Goal: Transaction & Acquisition: Purchase product/service

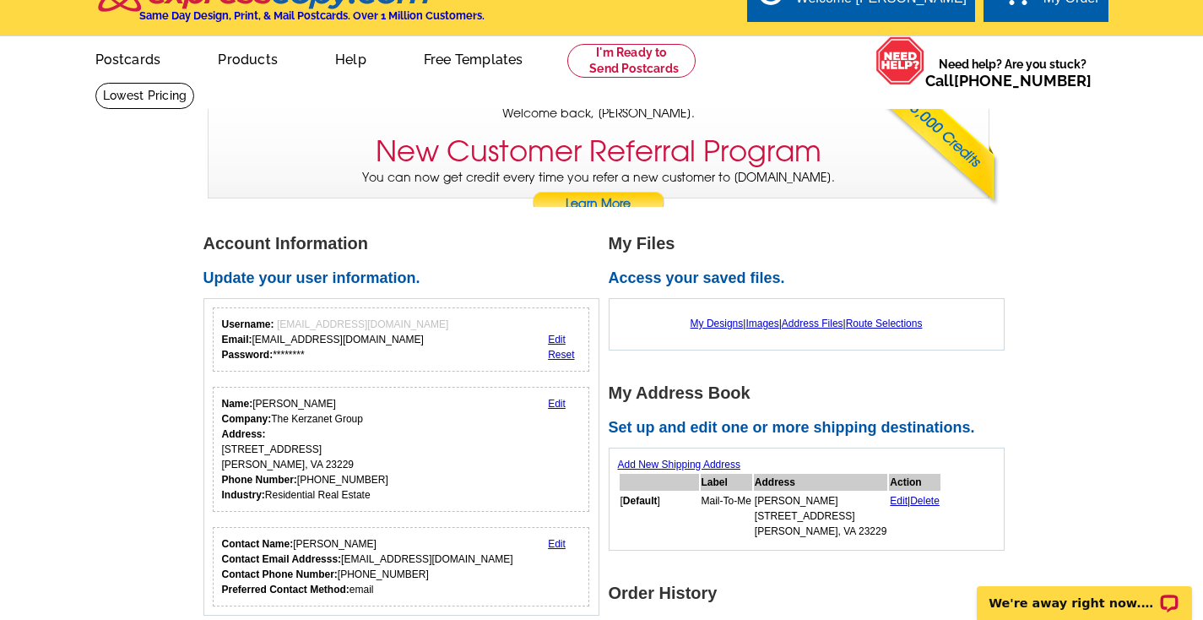
scroll to position [109, 0]
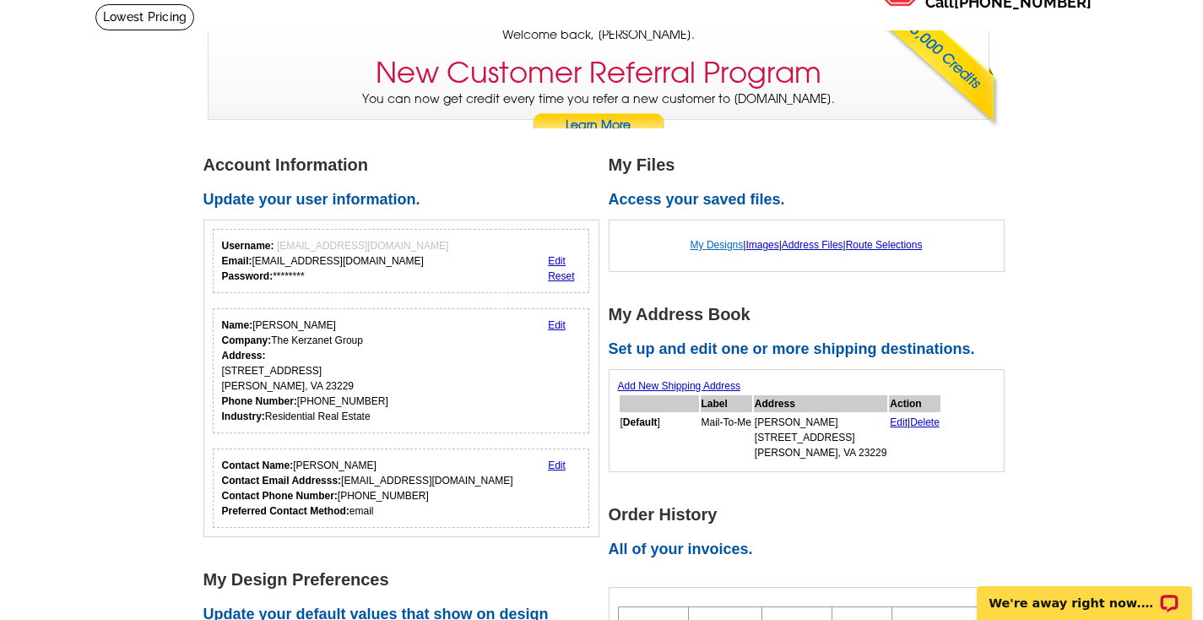
click at [704, 244] on link "My Designs" at bounding box center [716, 245] width 53 height 12
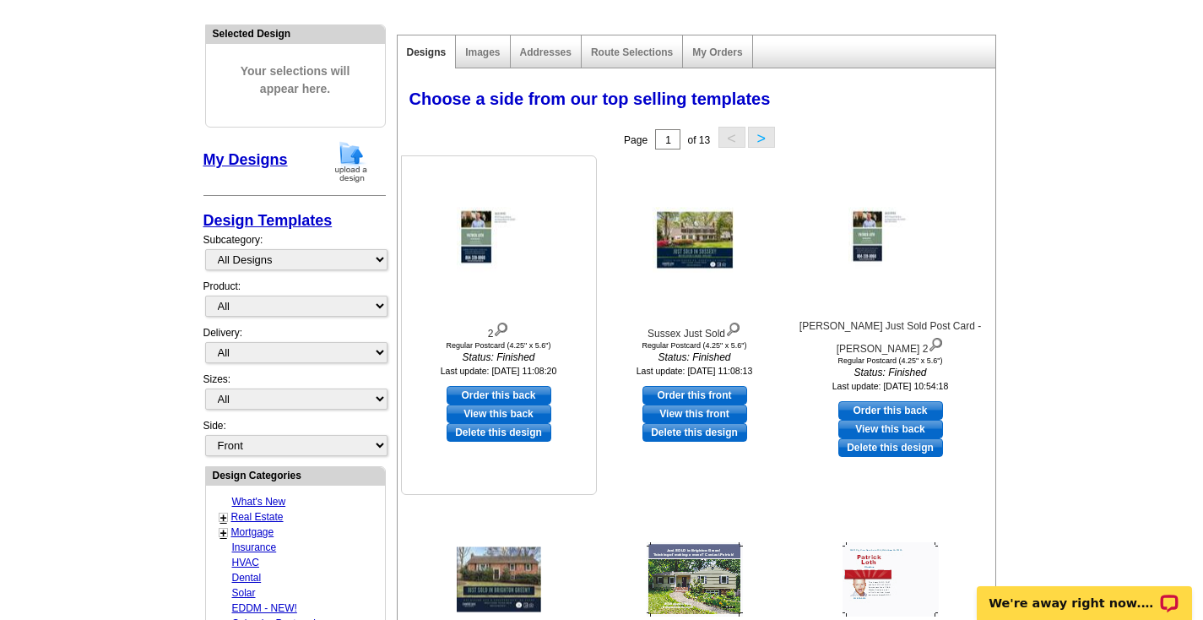
scroll to position [152, 0]
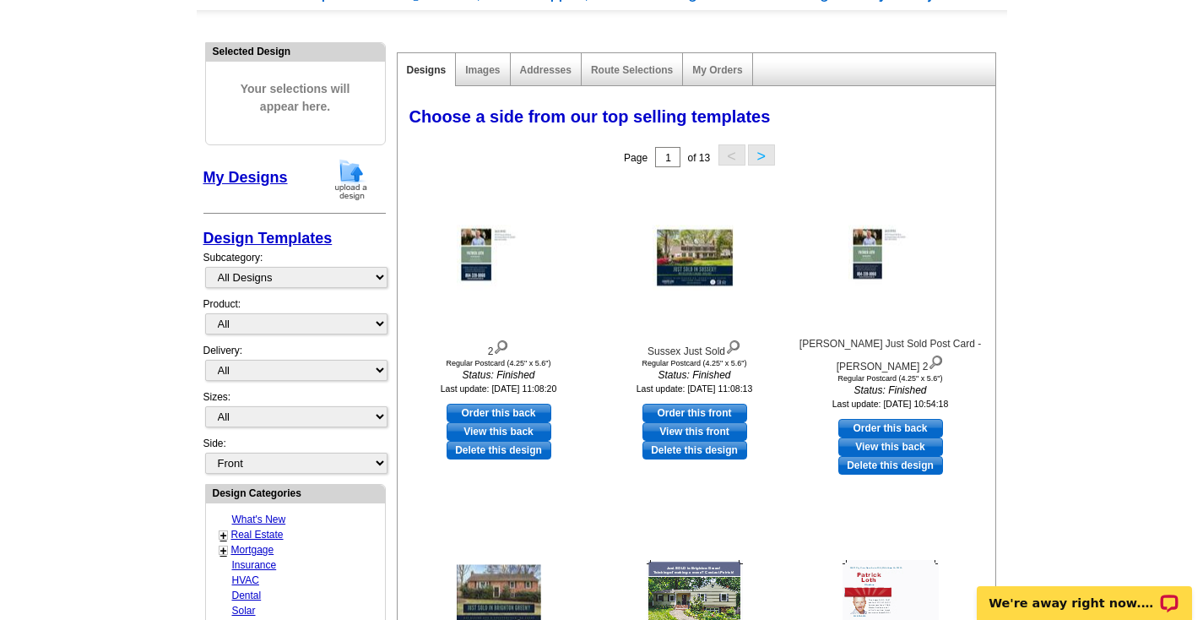
click at [356, 184] on img at bounding box center [351, 179] width 44 height 43
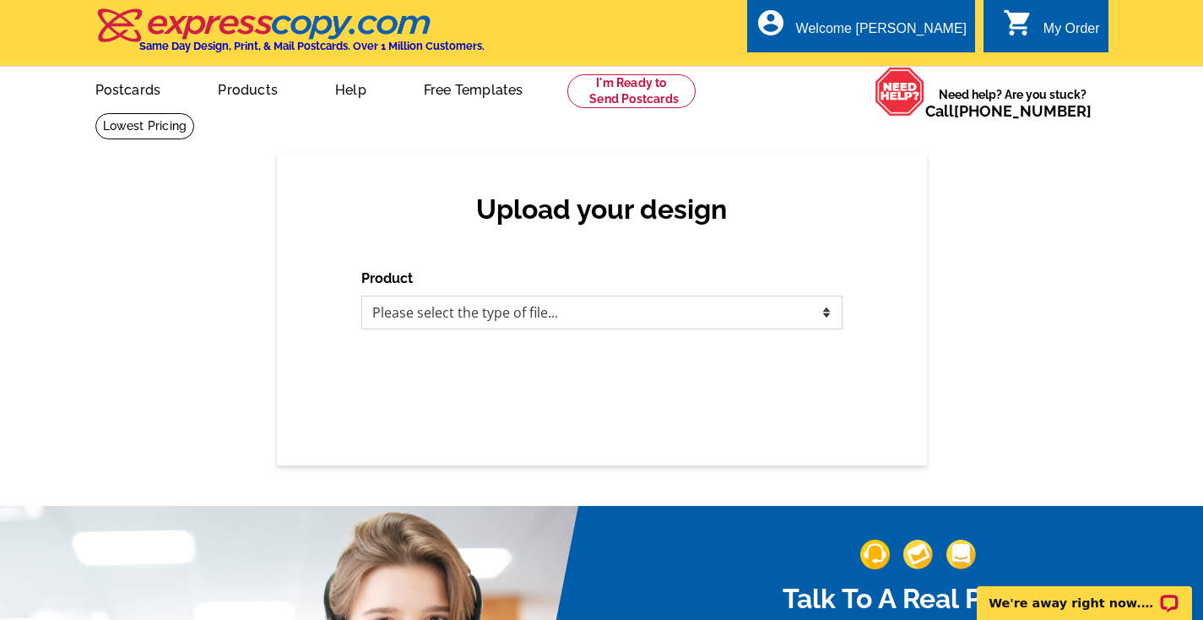
select select "1"
click option "Postcards" at bounding box center [0, 0] width 0 height 0
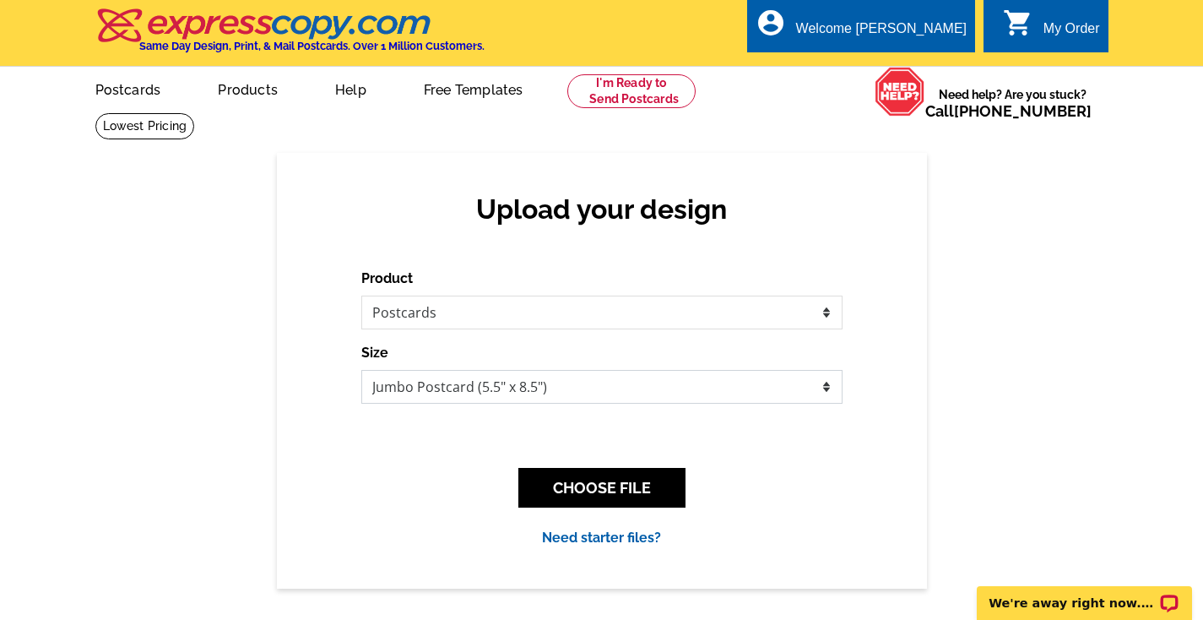
select select "1"
click option "Regular Postcard (4.25" x 5.6")" at bounding box center [0, 0] width 0 height 0
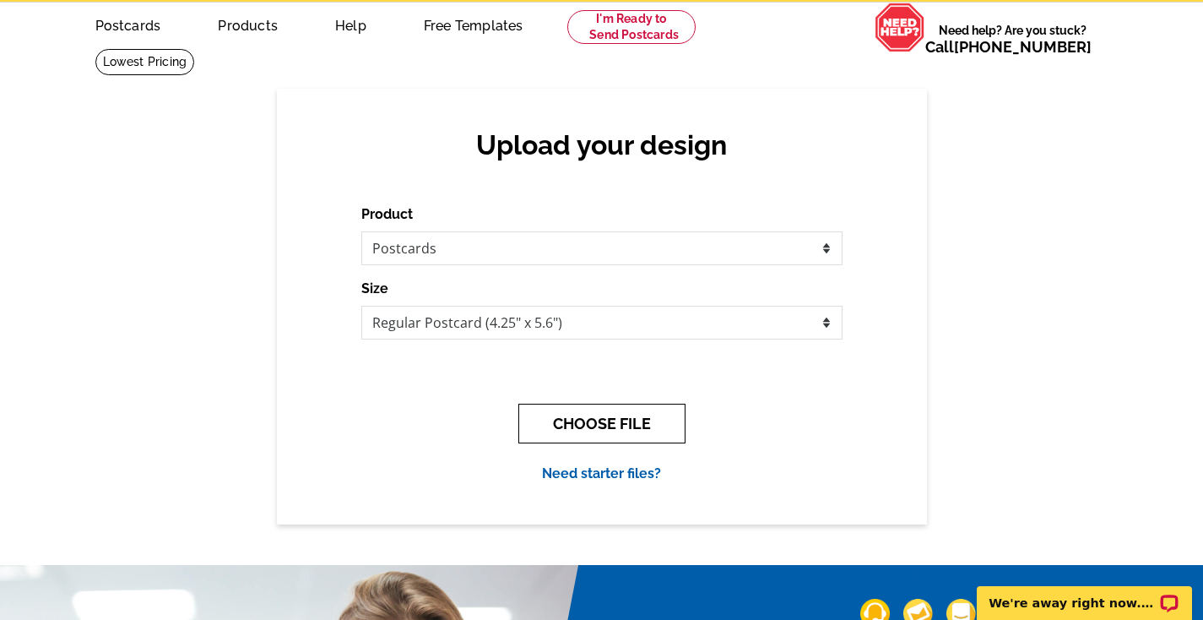
click at [607, 418] on button "CHOOSE FILE" at bounding box center [601, 423] width 167 height 40
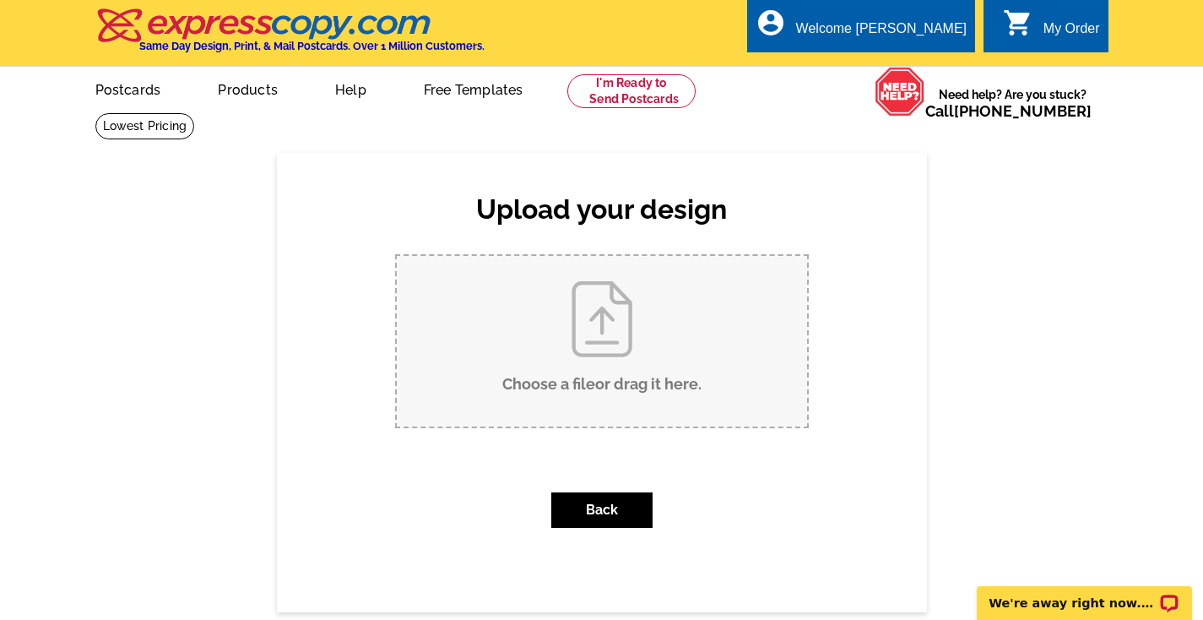
click at [595, 327] on input "Choose a file or drag it here ." at bounding box center [602, 341] width 410 height 171
type input "C:\fakepath\Patrick Loth Just Sold Post Card - Hilbingdon.pdf"
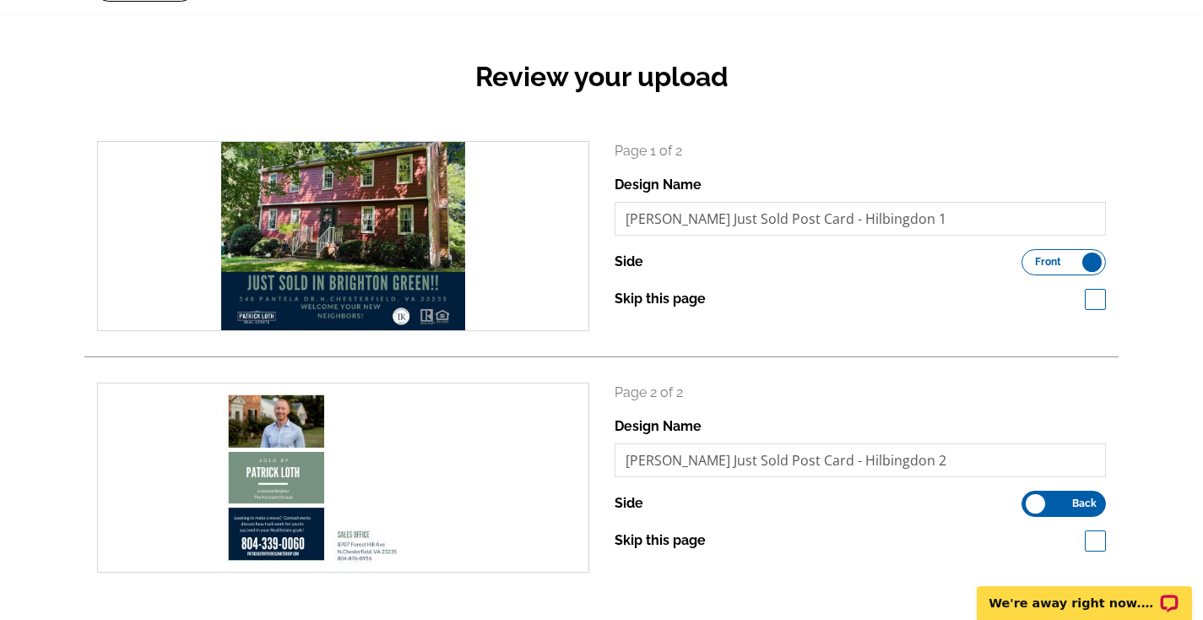
scroll to position [125, 0]
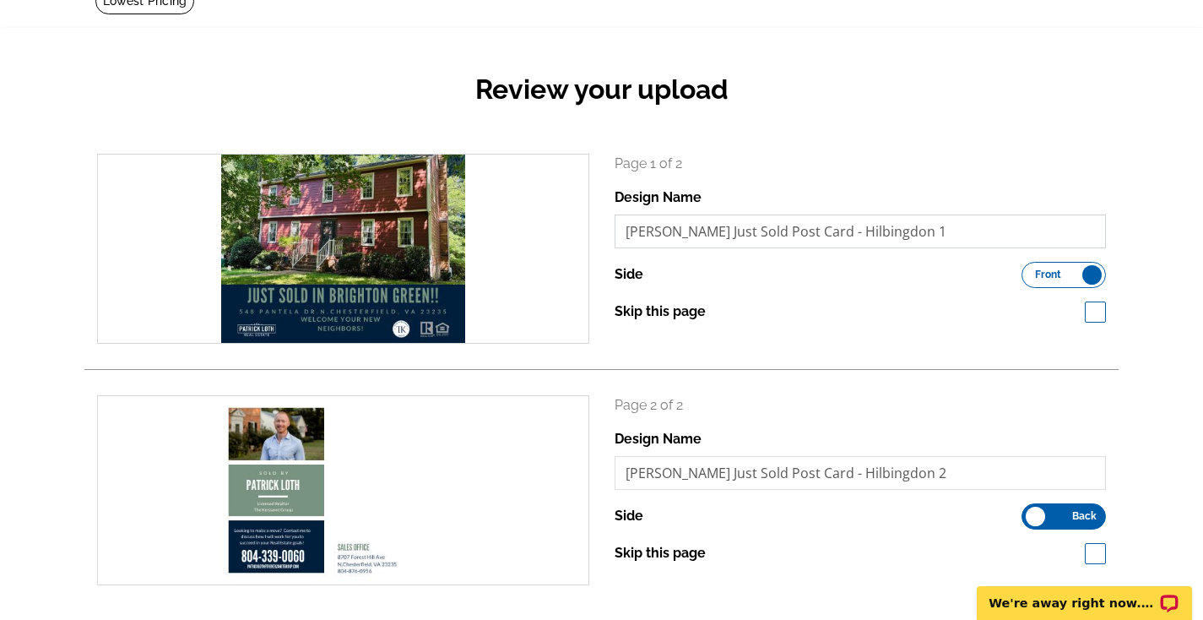
drag, startPoint x: 835, startPoint y: 233, endPoint x: 904, endPoint y: 226, distance: 69.5
click at [904, 226] on input "Patrick Loth Just Sold Post Card - Hilbingdon 1" at bounding box center [861, 231] width 492 height 34
type input "Patrick Loth Just Sold Post Card - Pantela 1"
drag, startPoint x: 901, startPoint y: 473, endPoint x: 839, endPoint y: 461, distance: 62.7
click at [839, 461] on input "Patrick Loth Just Sold Post Card - Hilbingdon 2" at bounding box center [861, 473] width 492 height 34
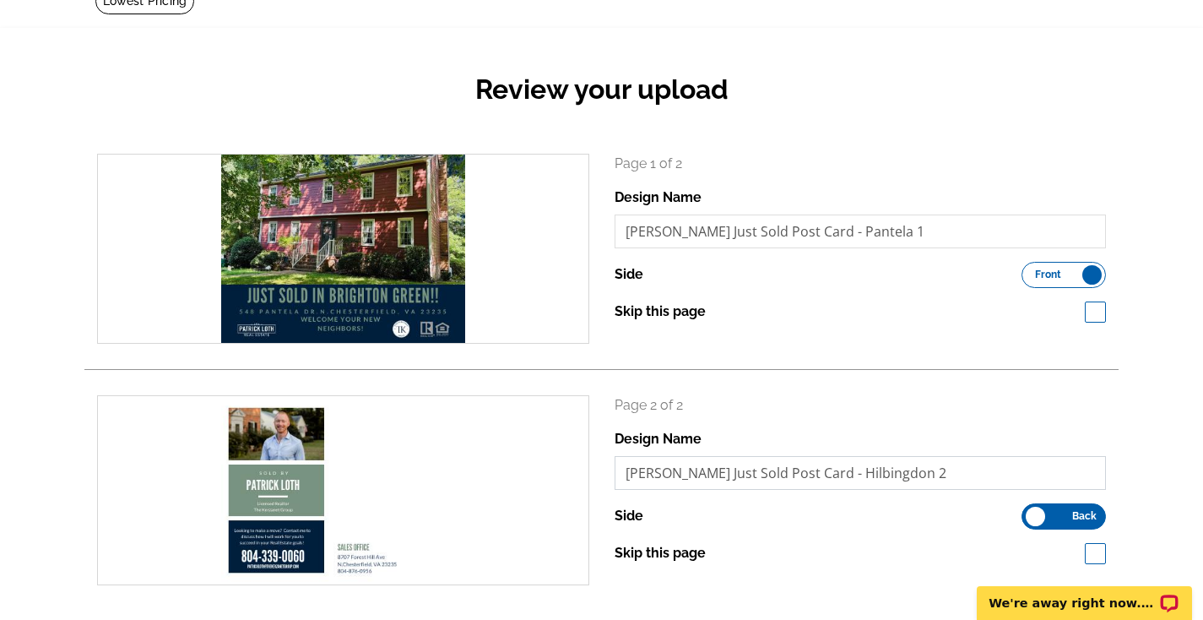
click at [839, 461] on input "Patrick Loth Just Sold Post Card - Hilbingdon 2" at bounding box center [861, 473] width 492 height 34
drag, startPoint x: 832, startPoint y: 473, endPoint x: 898, endPoint y: 469, distance: 65.9
click at [898, 469] on input "Patrick Loth Just Sold Post Card - Hilbingdon 2" at bounding box center [861, 473] width 492 height 34
type input "Patrick Loth Just Sold Post Card - Pantela 2"
click at [918, 570] on div "Page 2 of 2 Design Name Patrick Loth Just Sold Post Card - Pantela 2 Side Front…" at bounding box center [860, 490] width 517 height 190
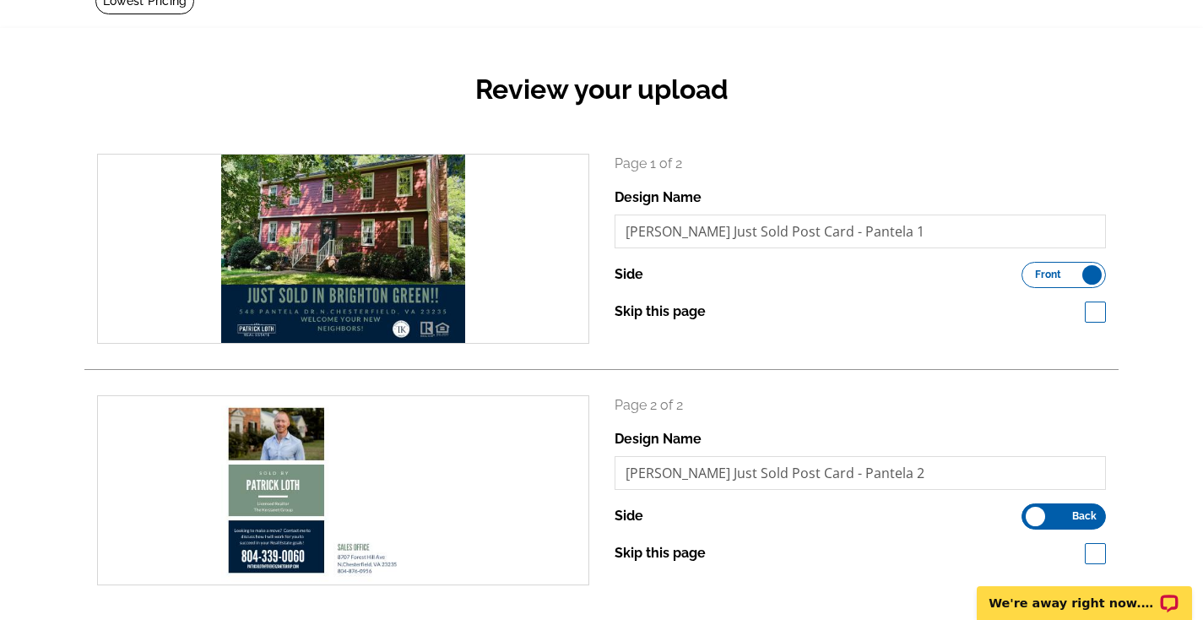
click at [1150, 371] on div "Review your upload search Page 1 of 2 Design Name Patrick Loth Just Sold Post C…" at bounding box center [601, 364] width 1203 height 672
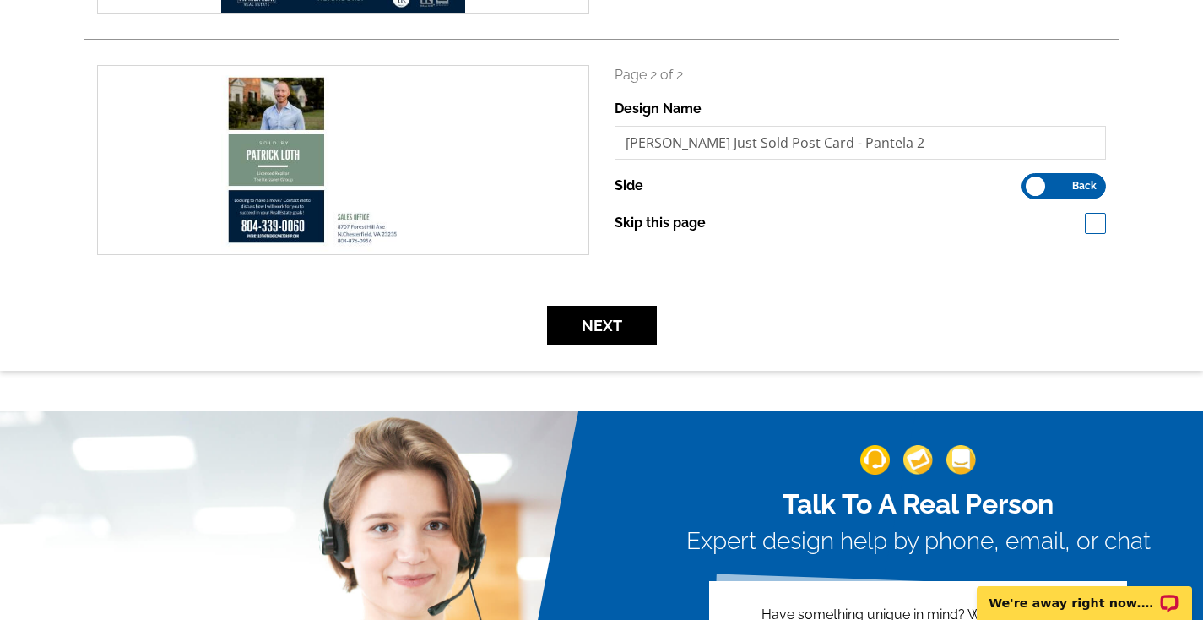
scroll to position [471, 0]
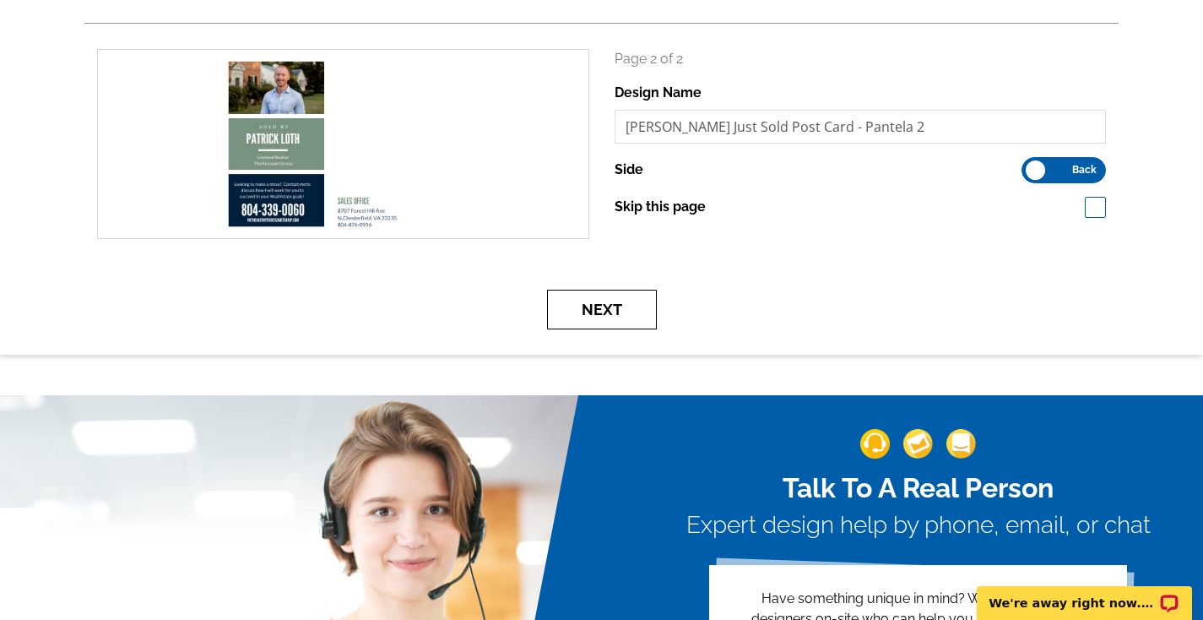
click at [616, 318] on button "Next" at bounding box center [602, 310] width 110 height 40
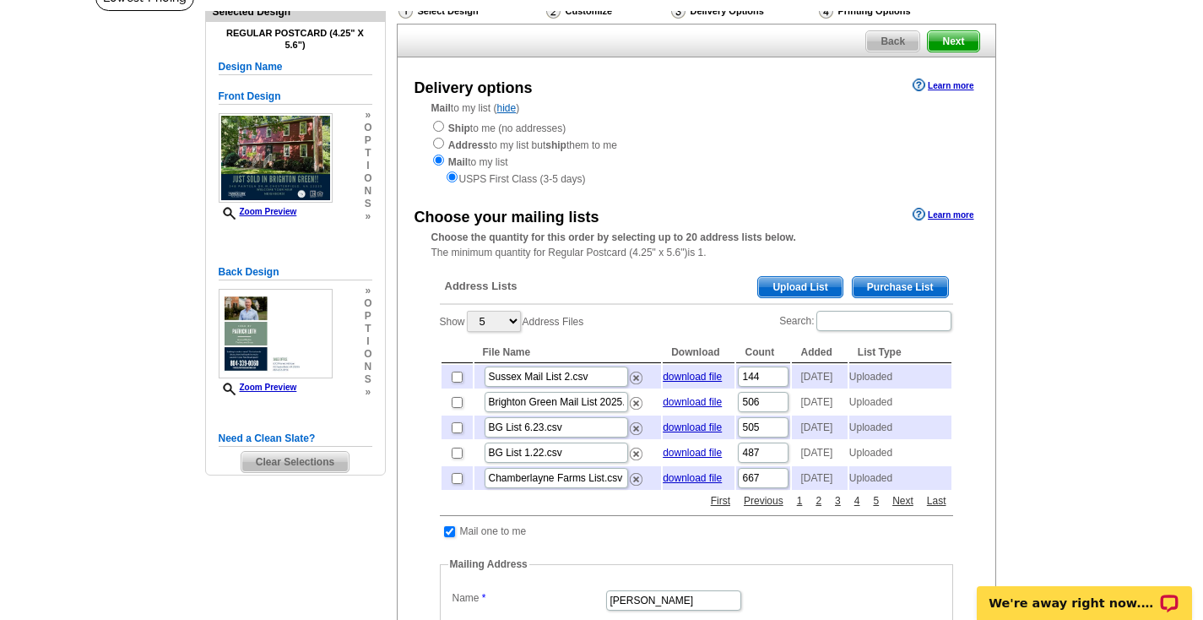
scroll to position [134, 0]
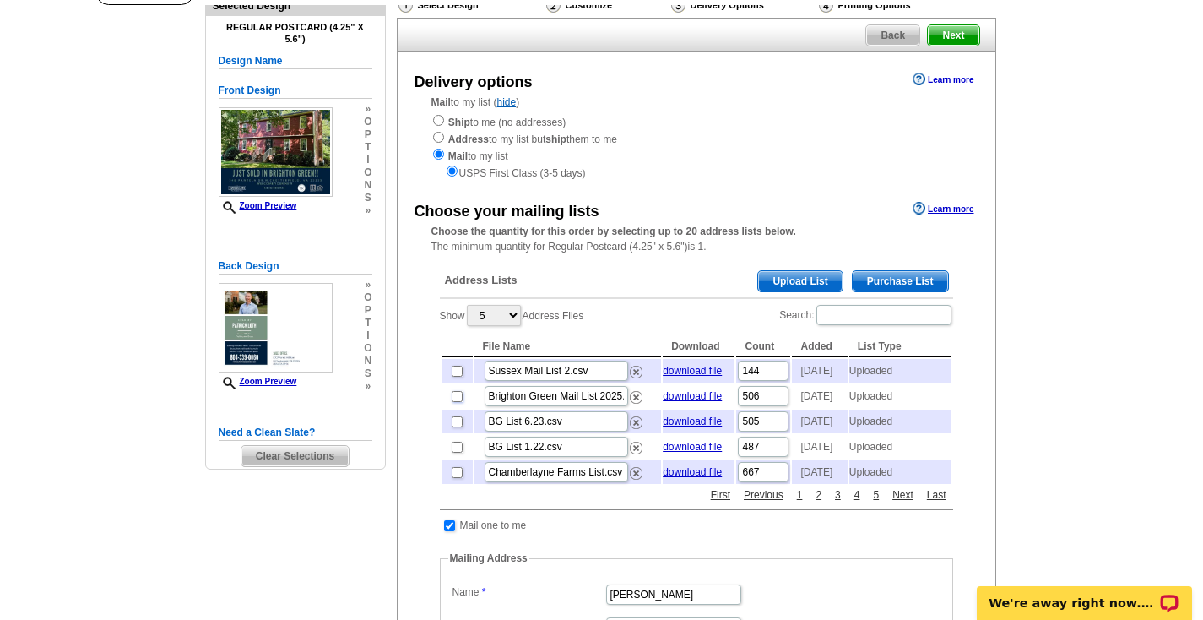
click at [458, 391] on input "checkbox" at bounding box center [457, 396] width 11 height 11
checkbox input "true"
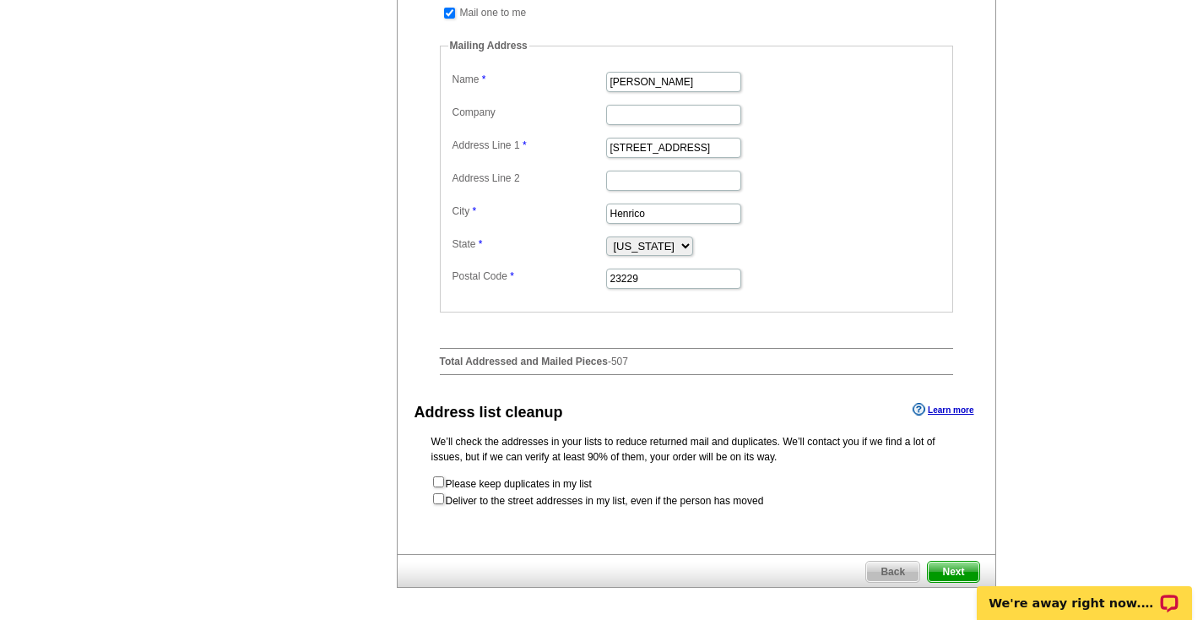
scroll to position [695, 0]
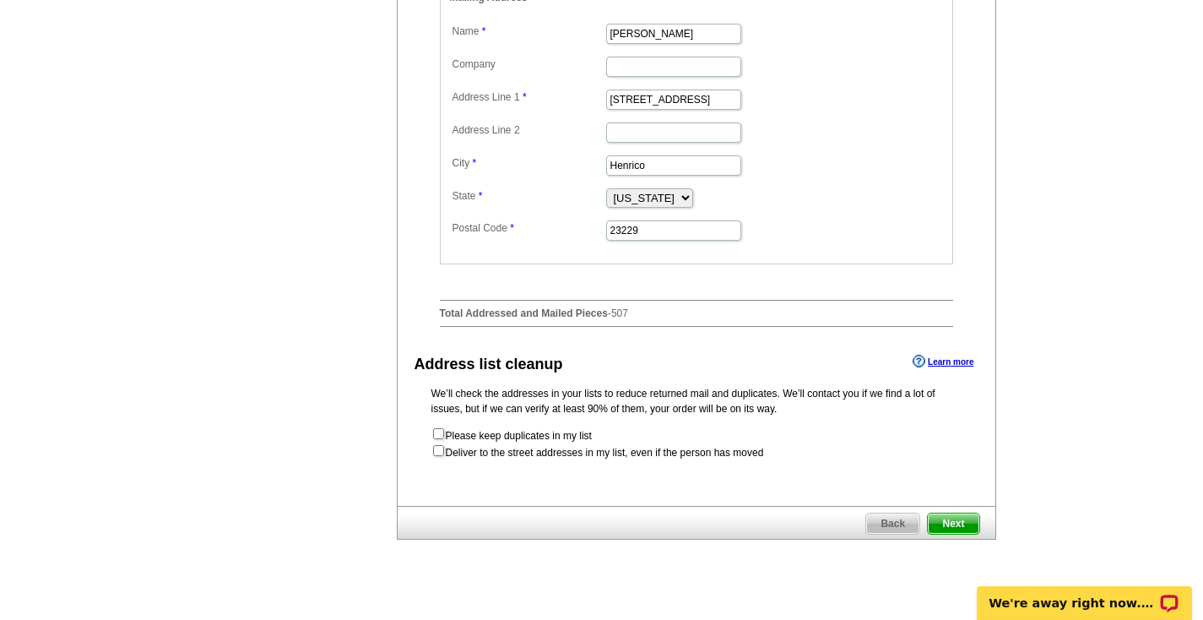
click at [950, 513] on span "Next" at bounding box center [953, 523] width 51 height 20
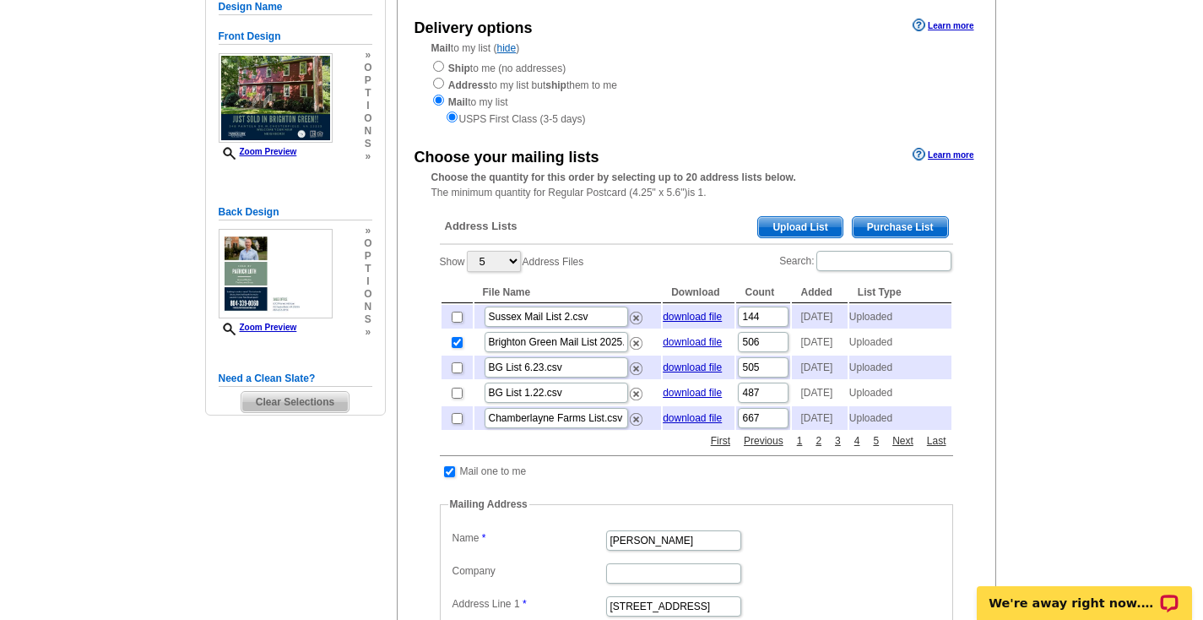
scroll to position [3, 0]
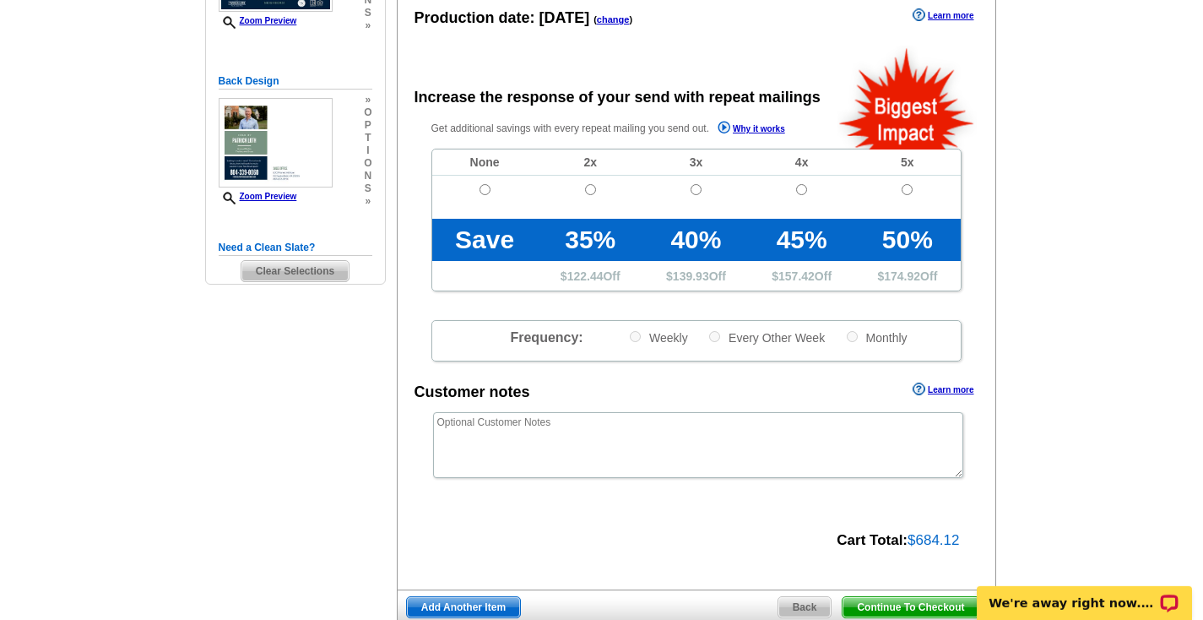
scroll to position [465, 0]
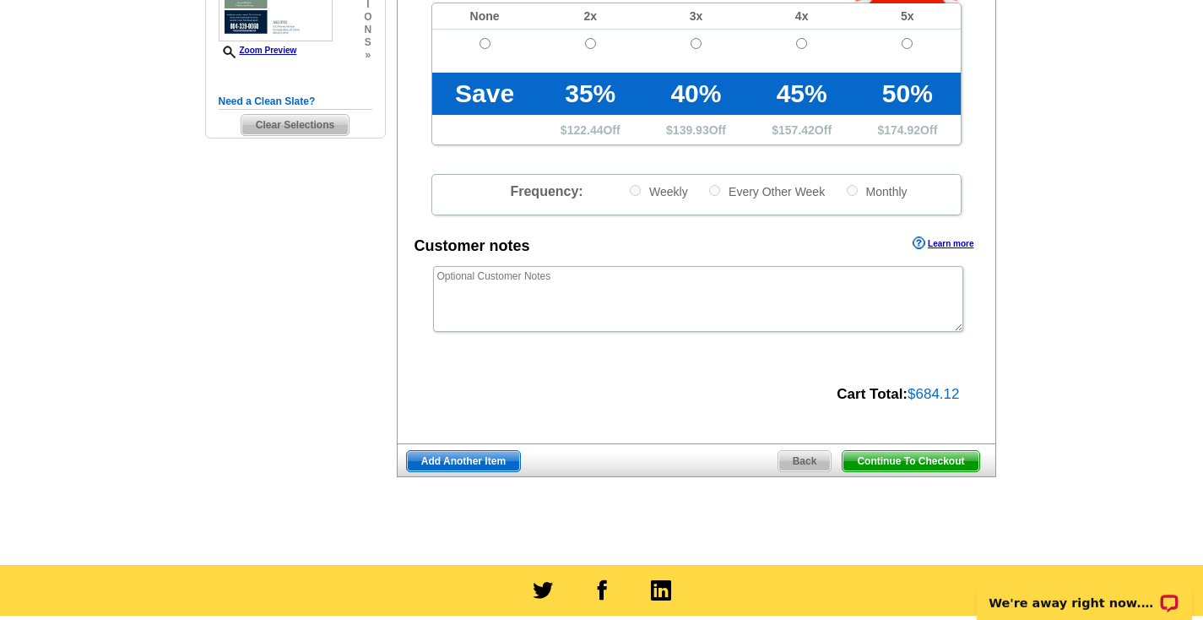
click at [896, 463] on span "Continue To Checkout" at bounding box center [910, 461] width 136 height 20
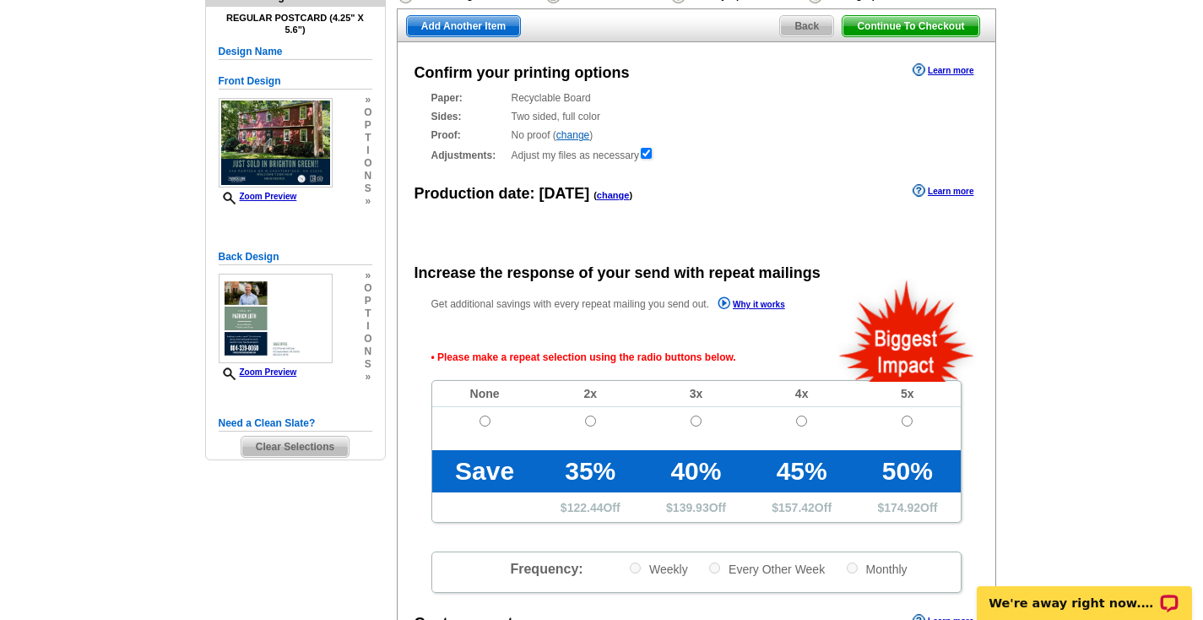
scroll to position [164, 0]
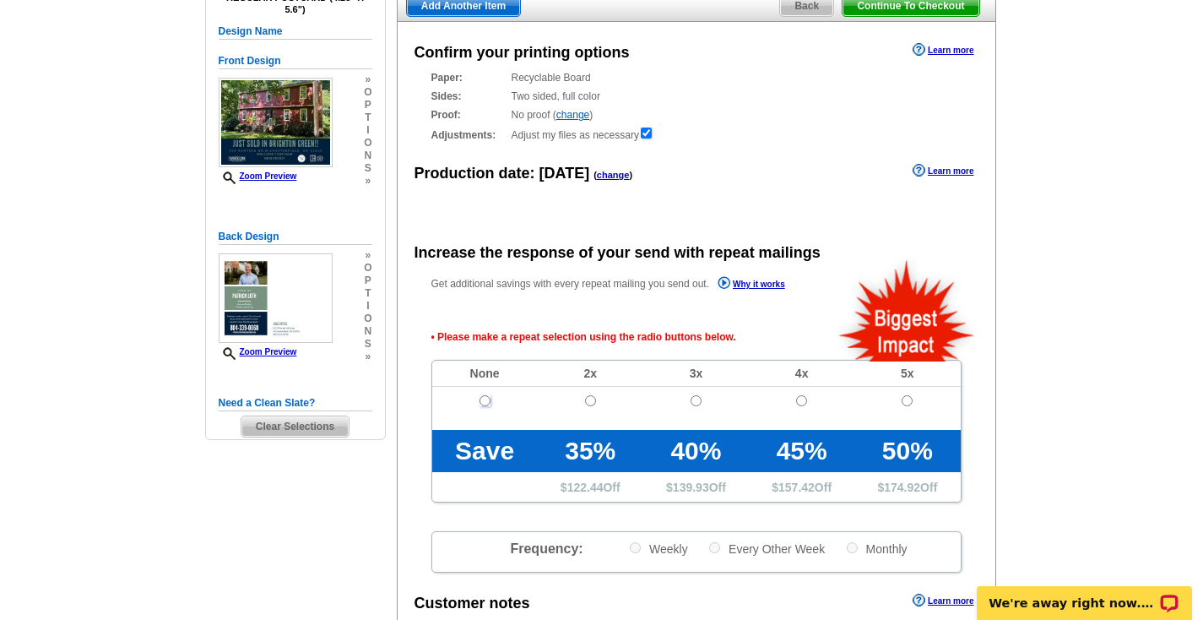
click at [483, 398] on input "radio" at bounding box center [484, 400] width 11 height 11
radio input "true"
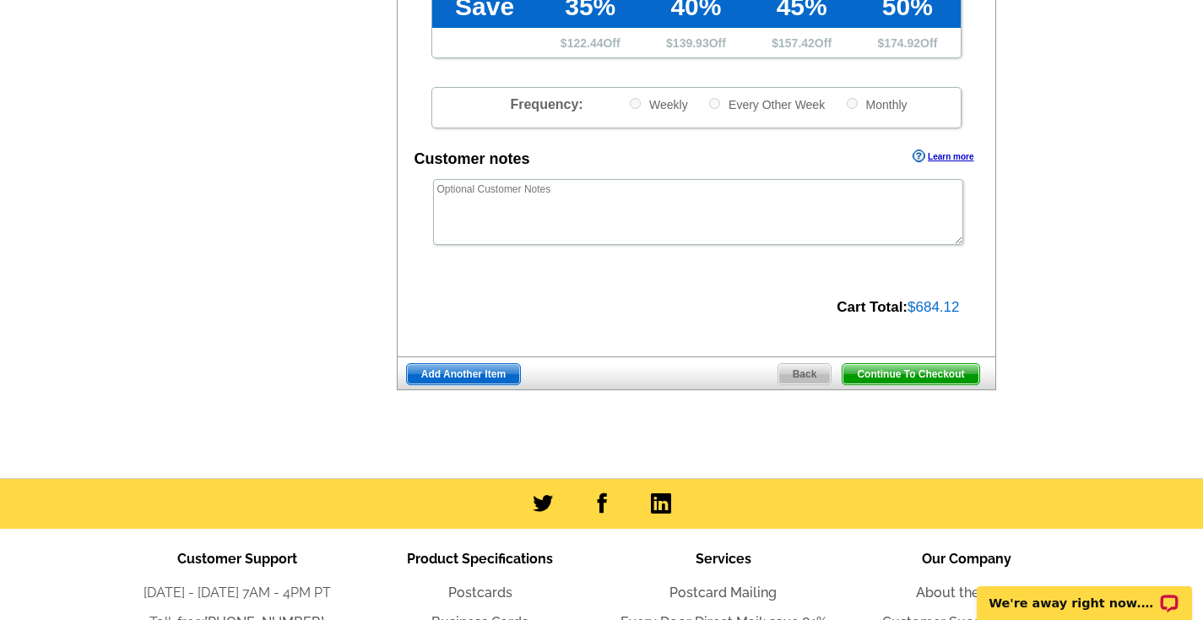
scroll to position [696, 0]
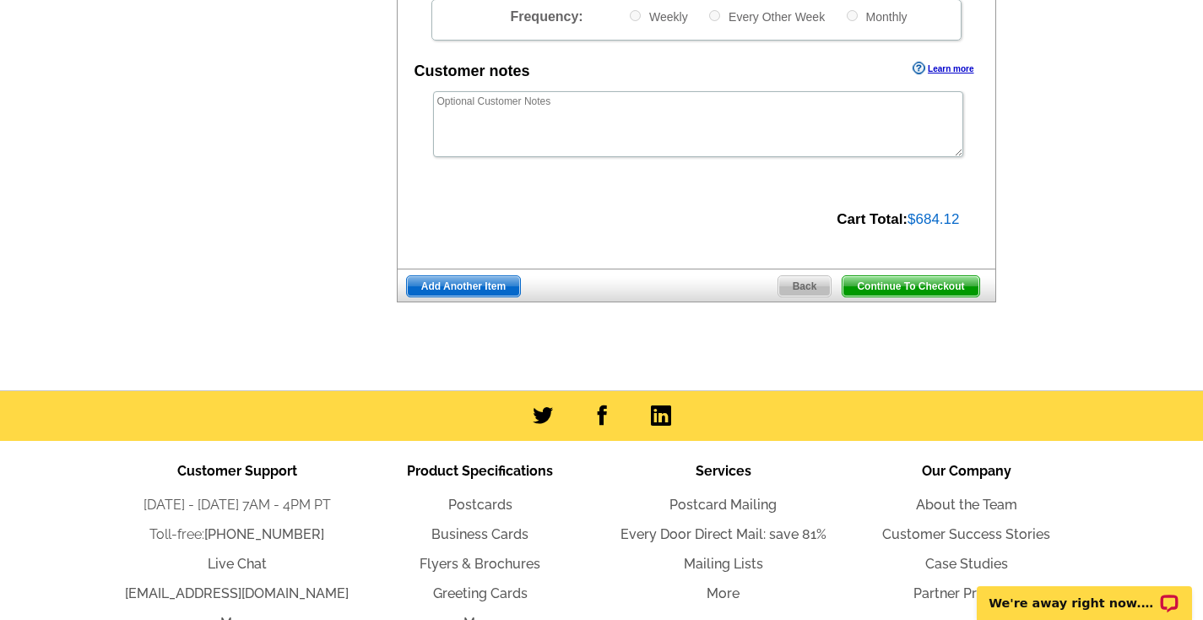
click at [907, 279] on span "Continue To Checkout" at bounding box center [910, 286] width 136 height 20
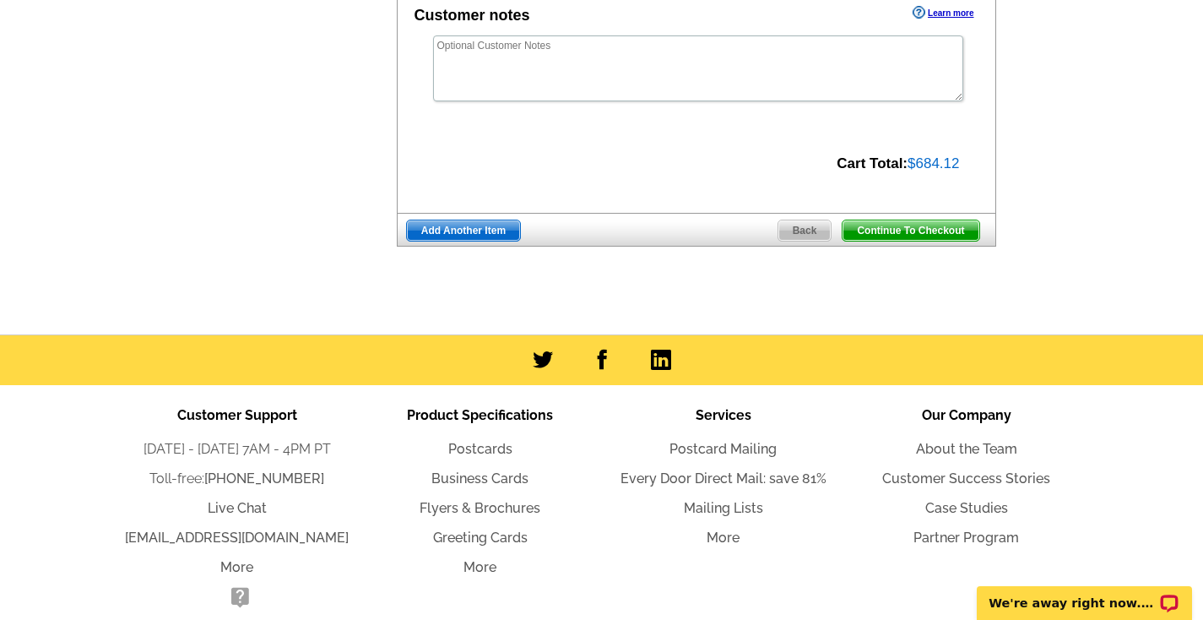
scroll to position [640, 0]
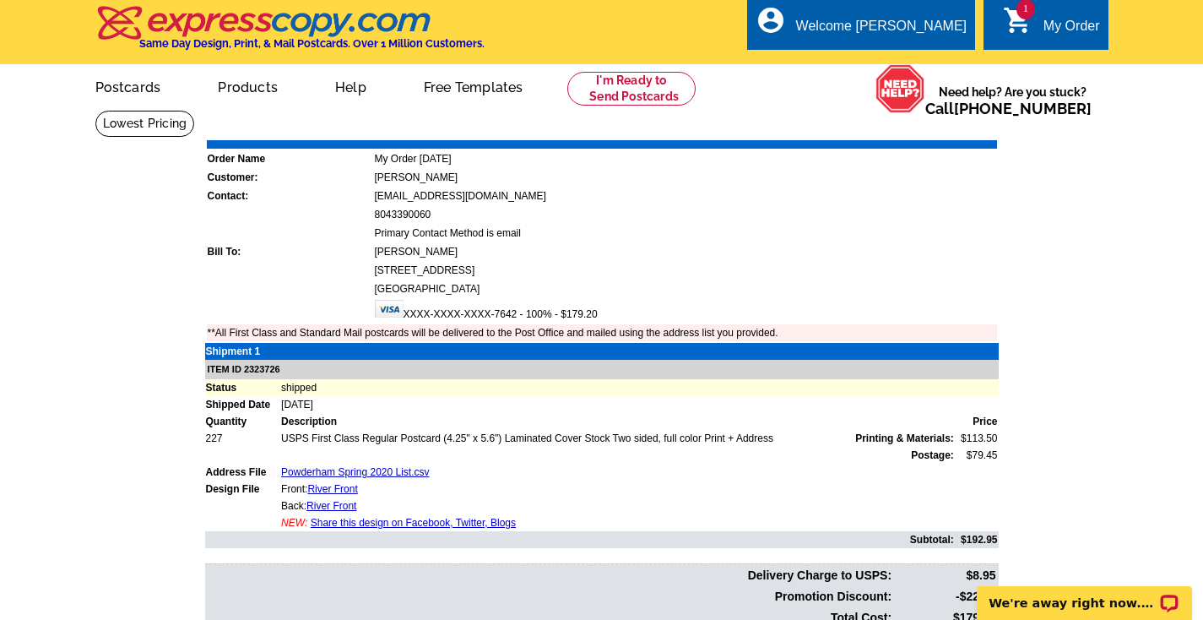
scroll to position [2, 0]
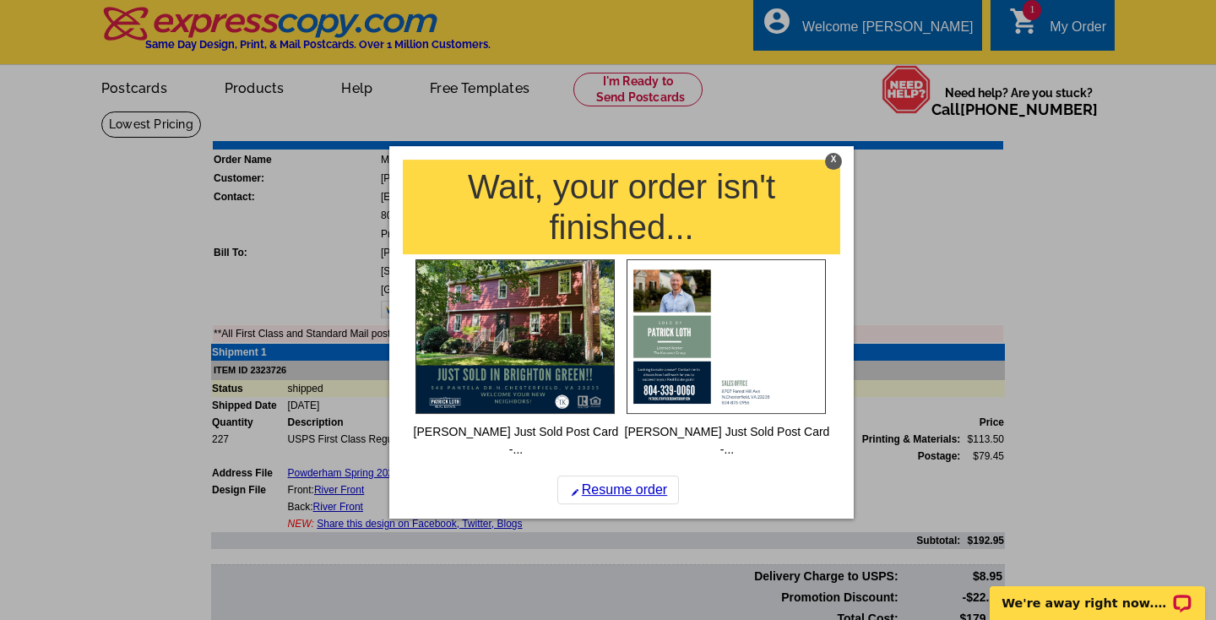
click at [831, 161] on div "X" at bounding box center [833, 161] width 17 height 17
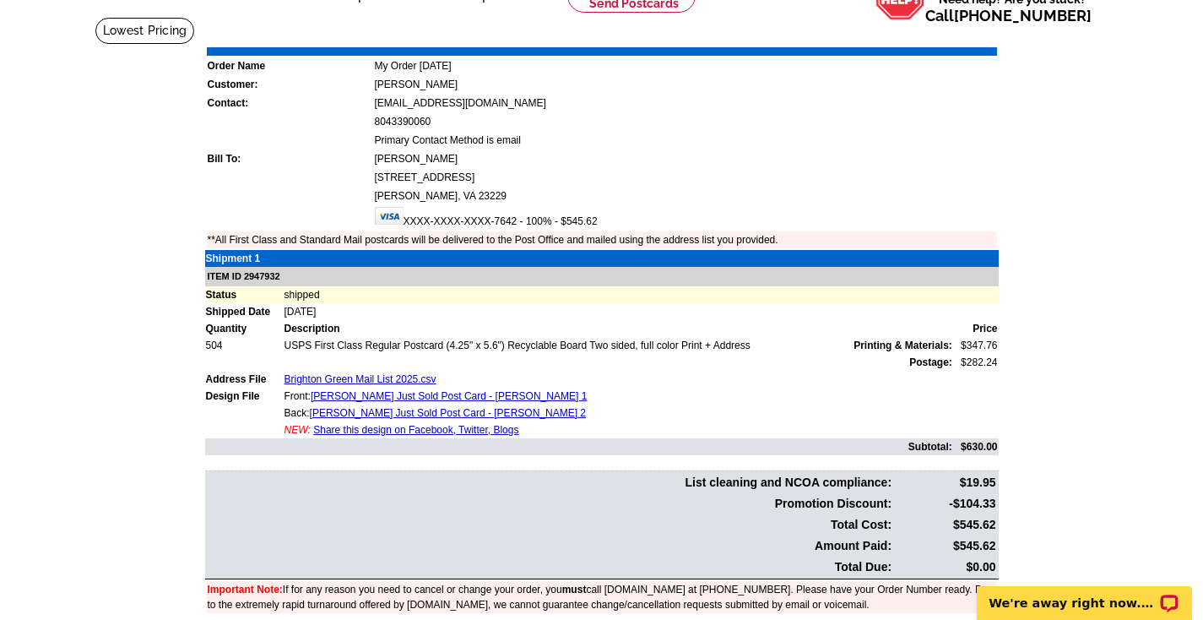
scroll to position [8, 0]
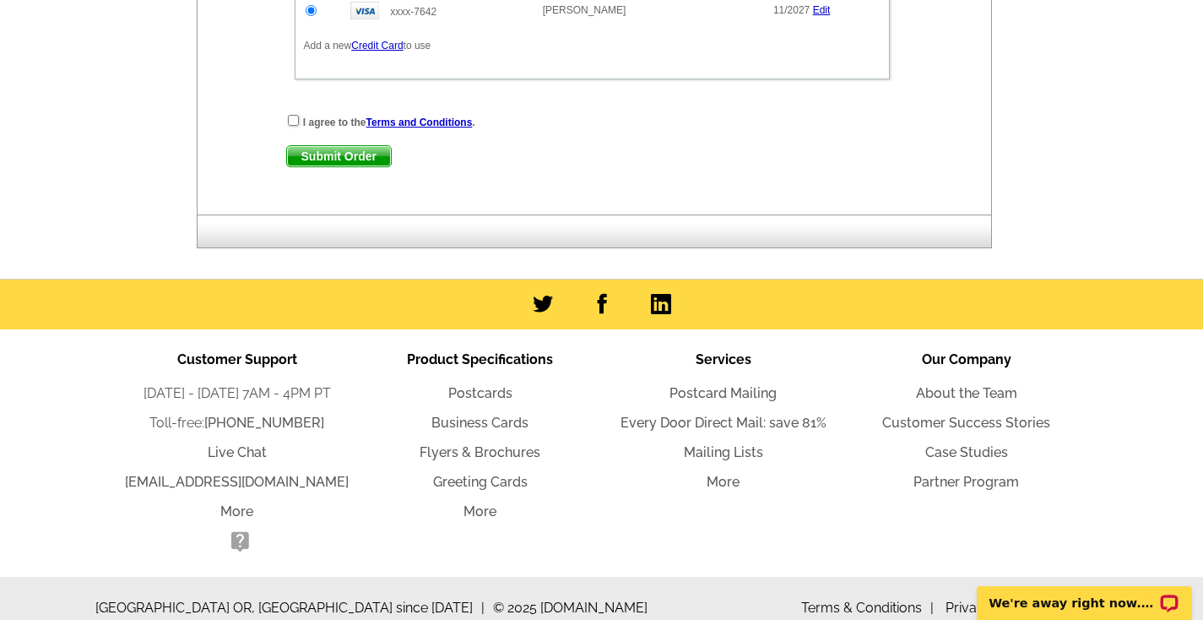
scroll to position [924, 0]
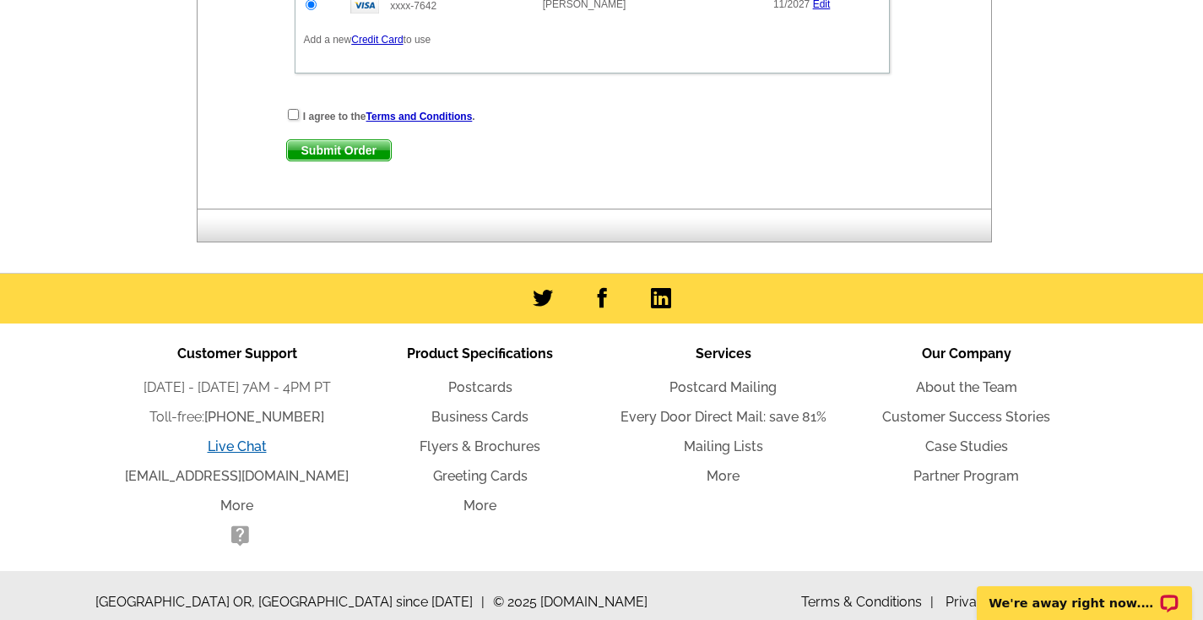
click at [232, 453] on link "Live Chat" at bounding box center [237, 446] width 59 height 16
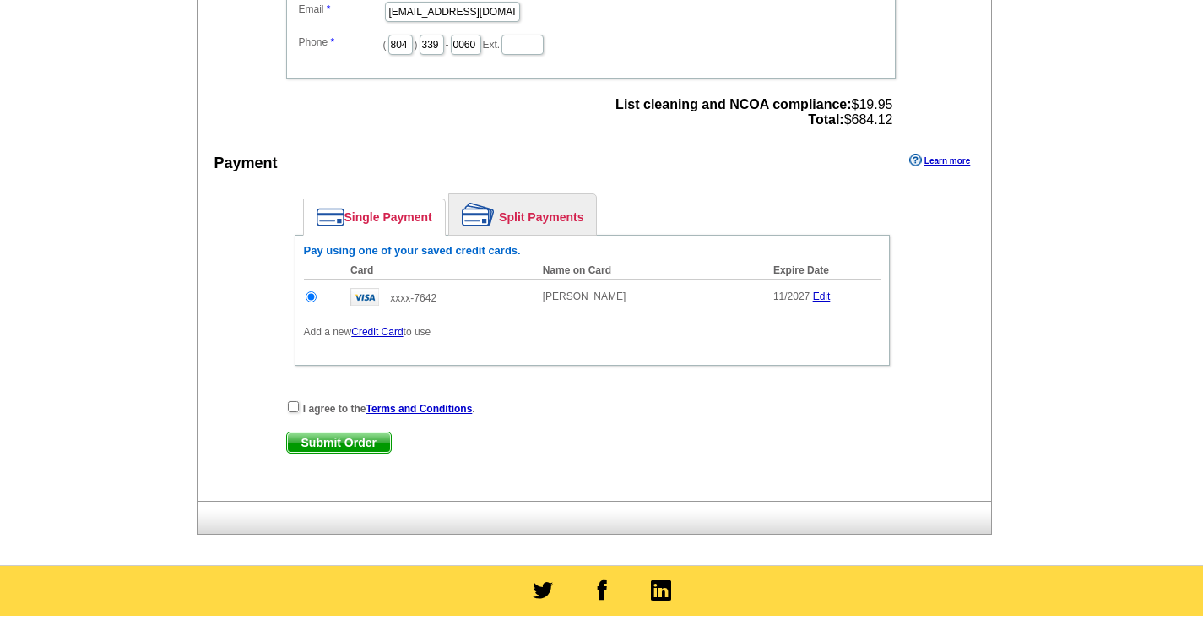
scroll to position [631, 0]
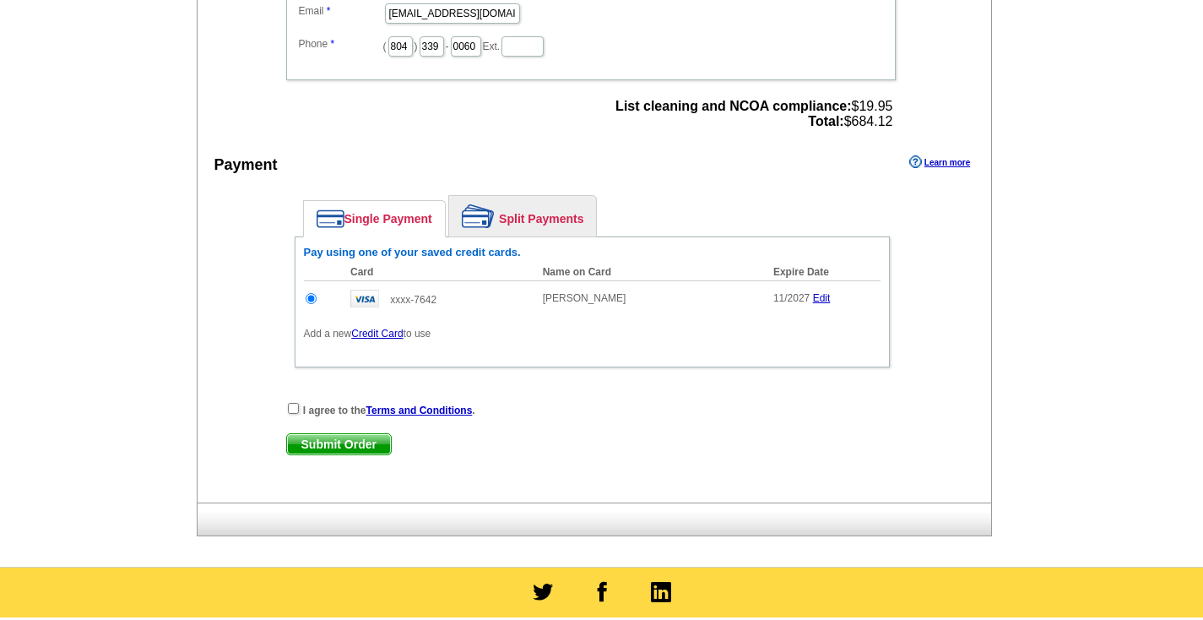
click at [1136, 123] on main "Add Another Item Checkout Order Name: My Order [DATE] Save Order Review your or…" at bounding box center [601, 24] width 1203 height 1085
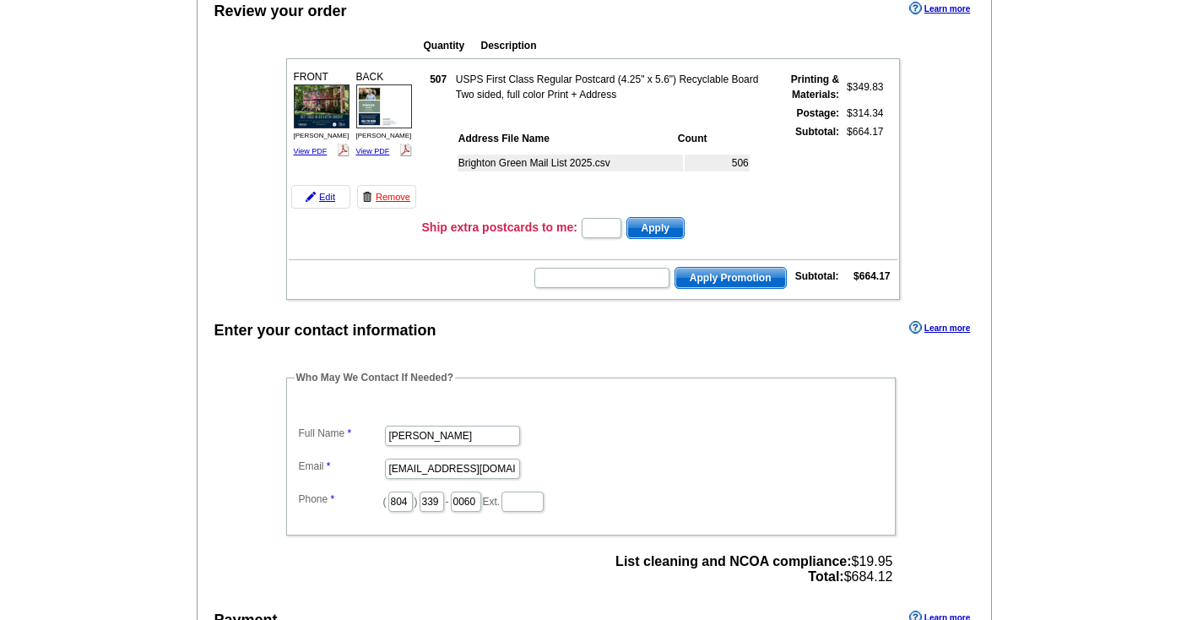
scroll to position [0, 0]
